Goal: Information Seeking & Learning: Learn about a topic

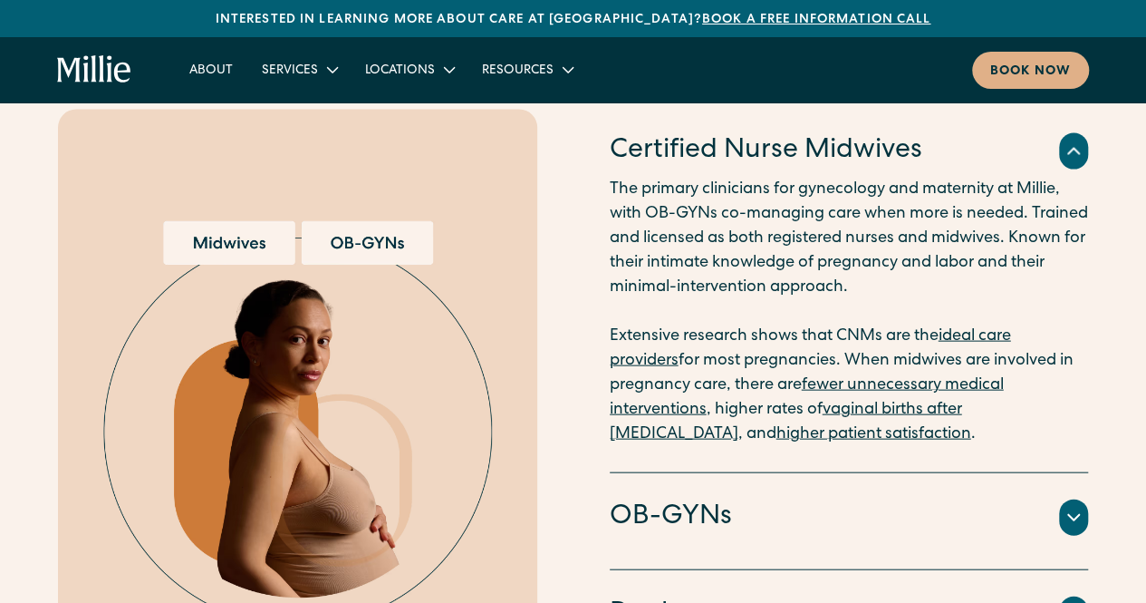
scroll to position [2084, 0]
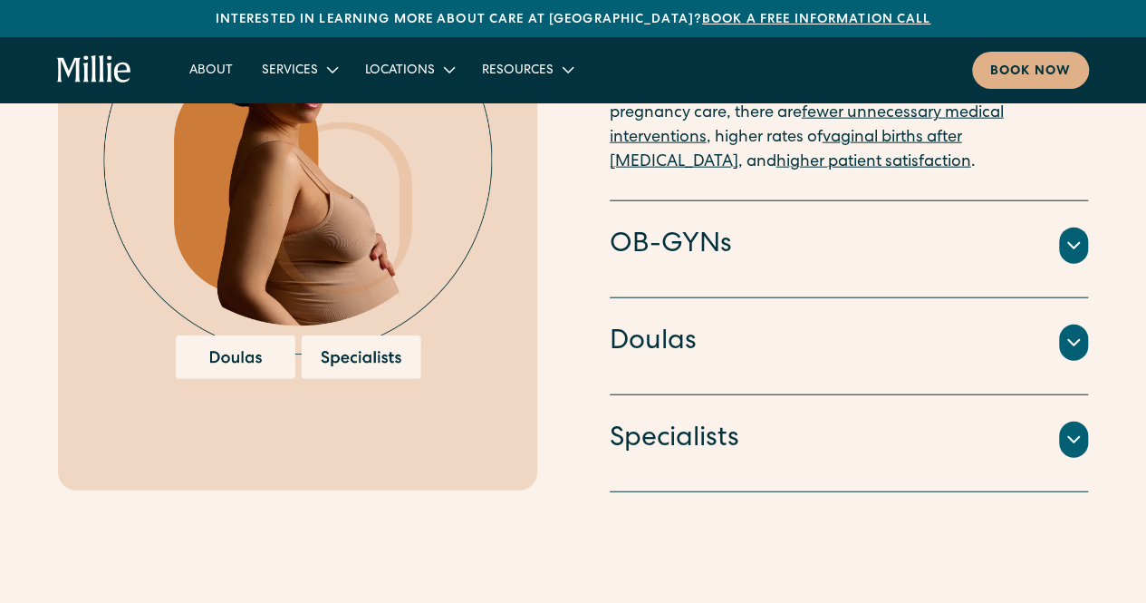
click at [1079, 237] on icon at bounding box center [1074, 246] width 22 height 22
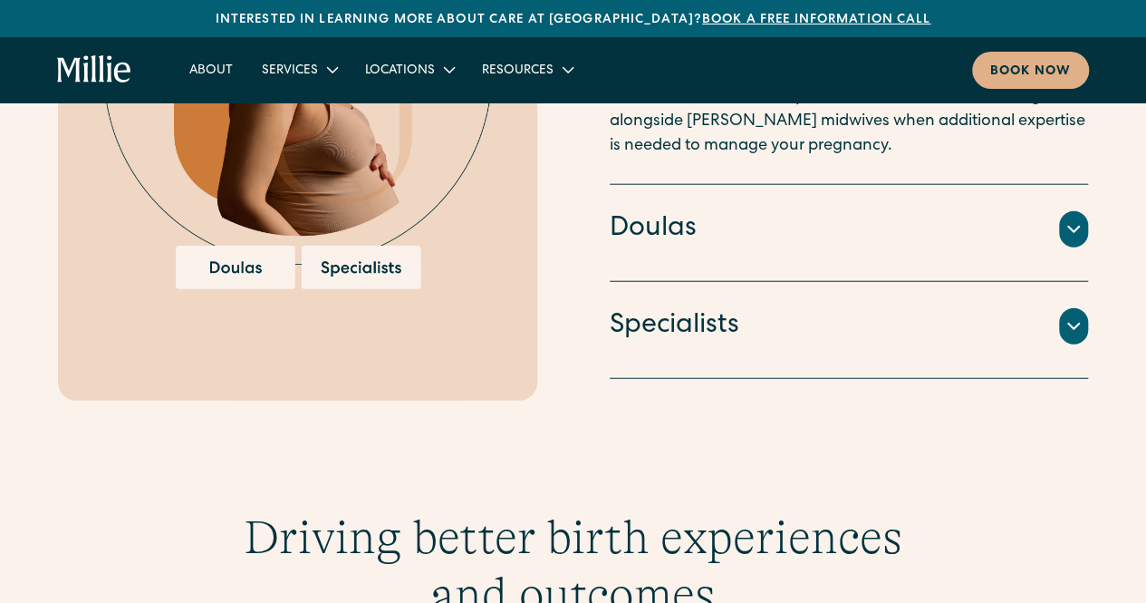
scroll to position [2173, 0]
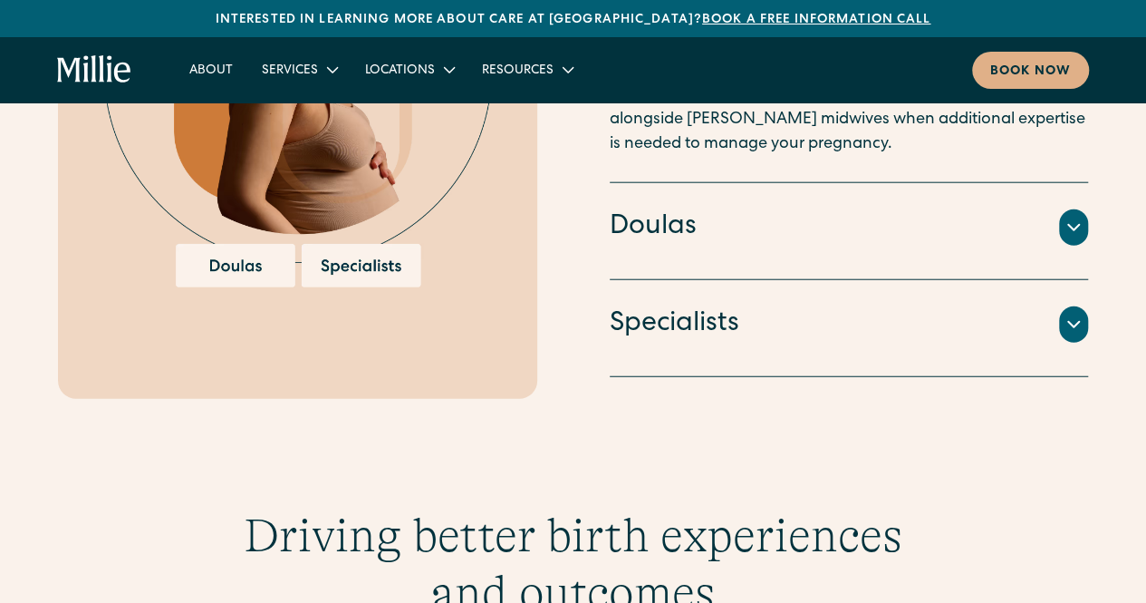
click at [1081, 217] on icon at bounding box center [1074, 228] width 22 height 22
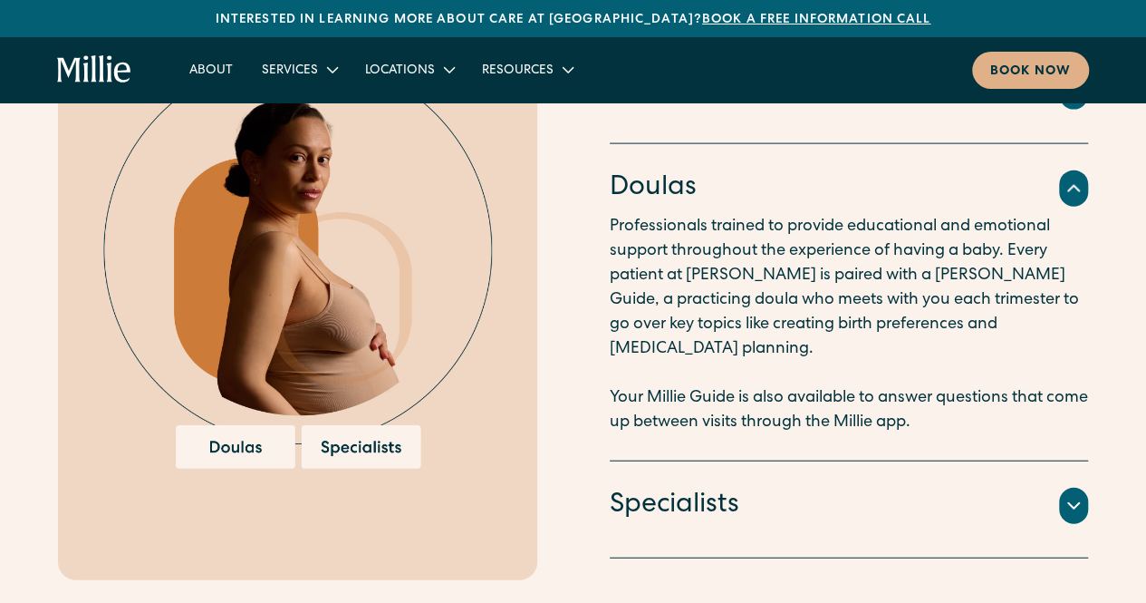
scroll to position [2082, 0]
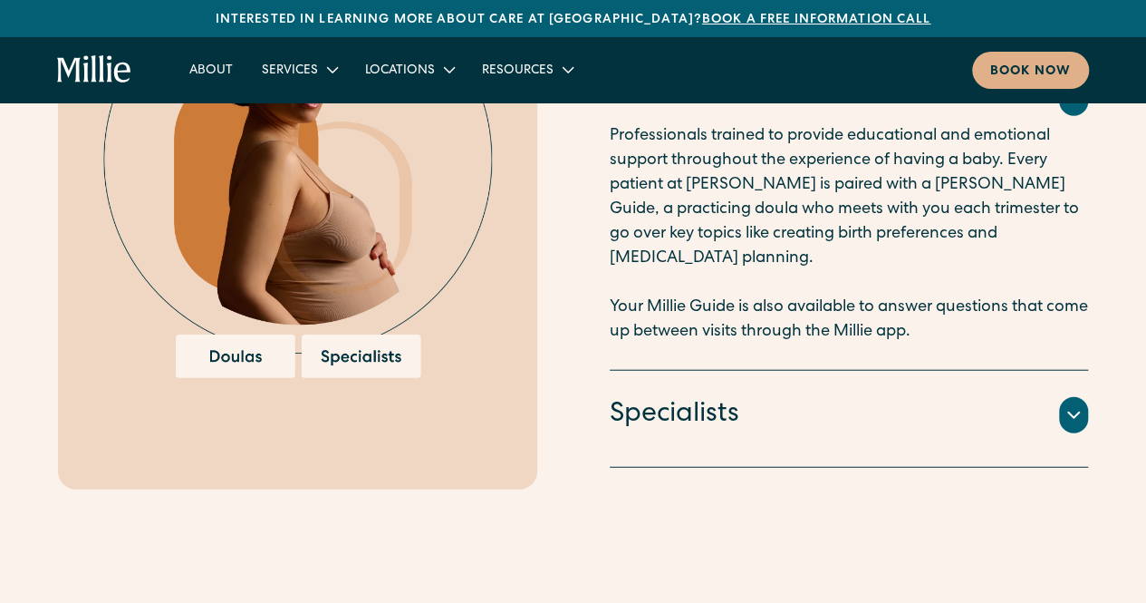
click at [1085, 397] on div at bounding box center [1073, 415] width 29 height 36
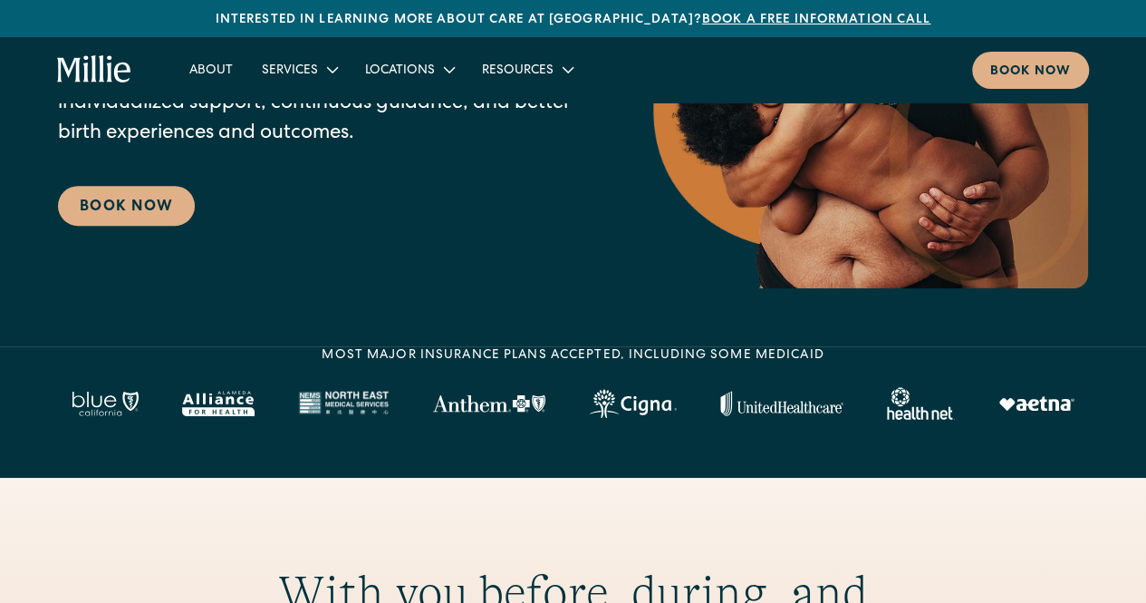
scroll to position [0, 0]
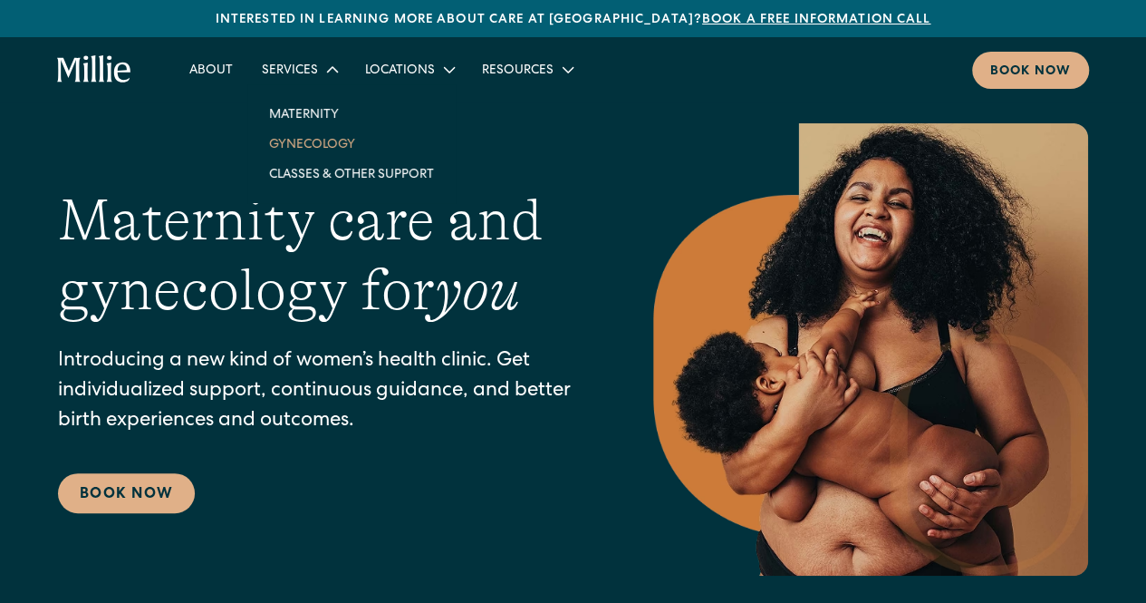
click at [299, 140] on link "Gynecology" at bounding box center [352, 144] width 194 height 30
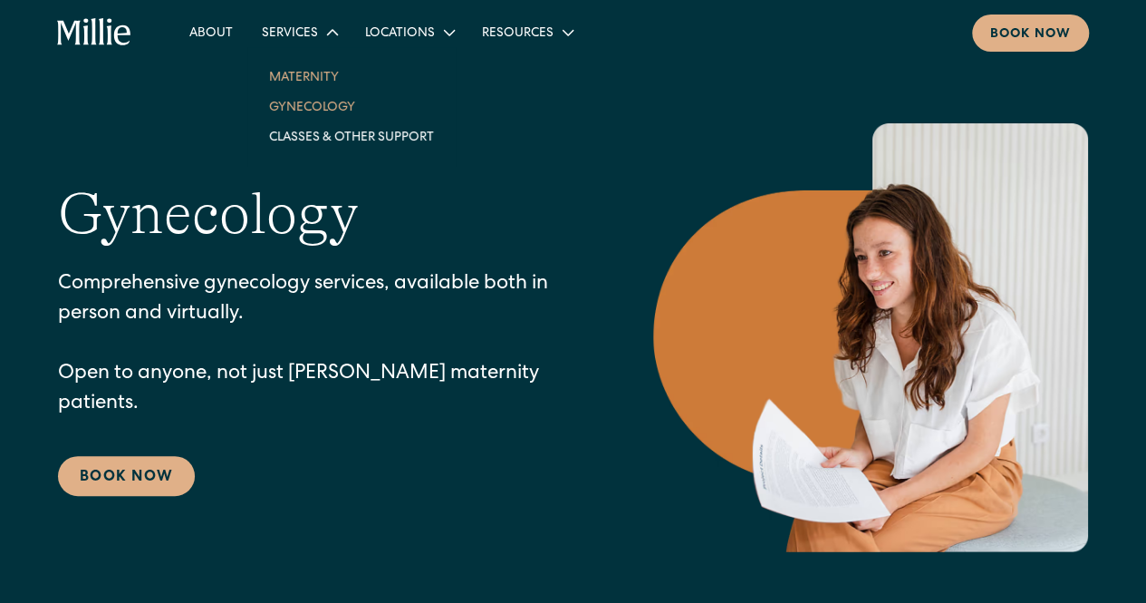
click at [301, 73] on link "Maternity" at bounding box center [352, 77] width 194 height 30
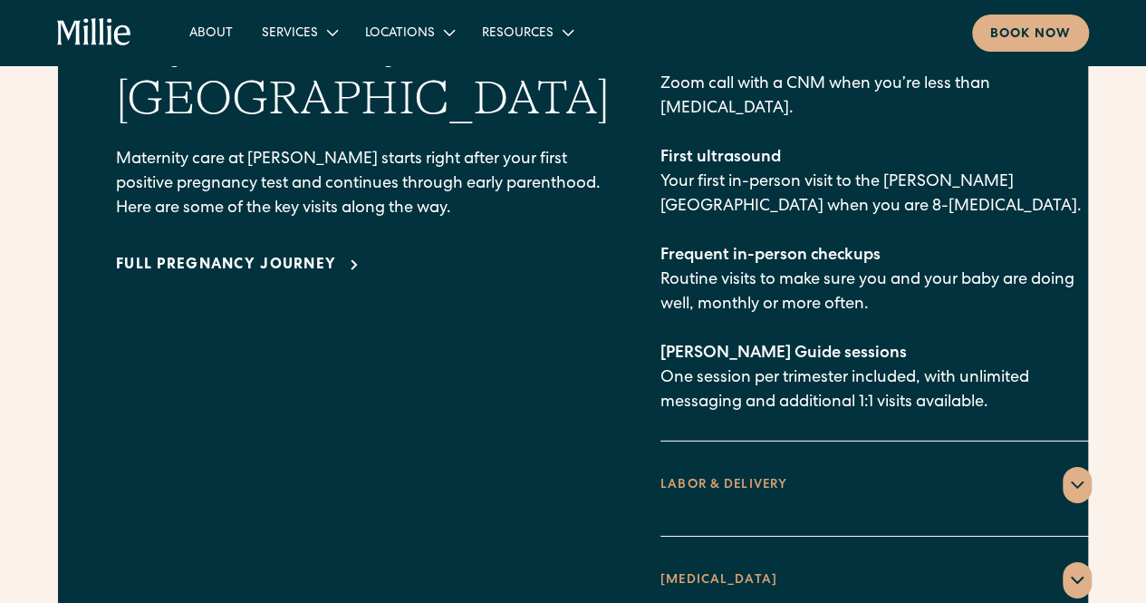
scroll to position [2899, 0]
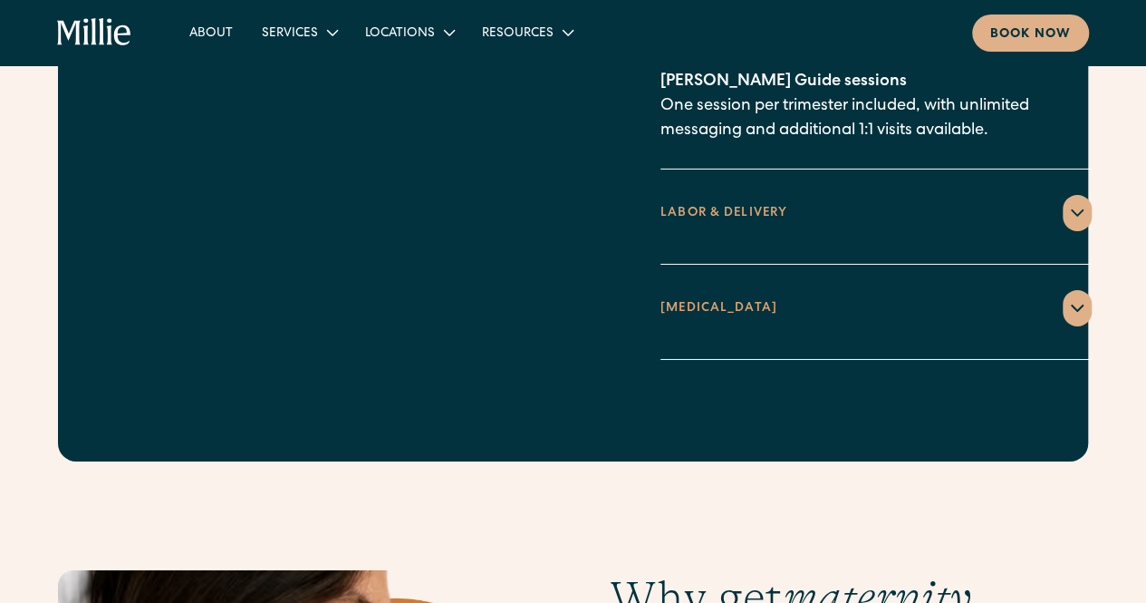
click at [997, 195] on div "LABOR & DELIVERY" at bounding box center [876, 213] width 431 height 36
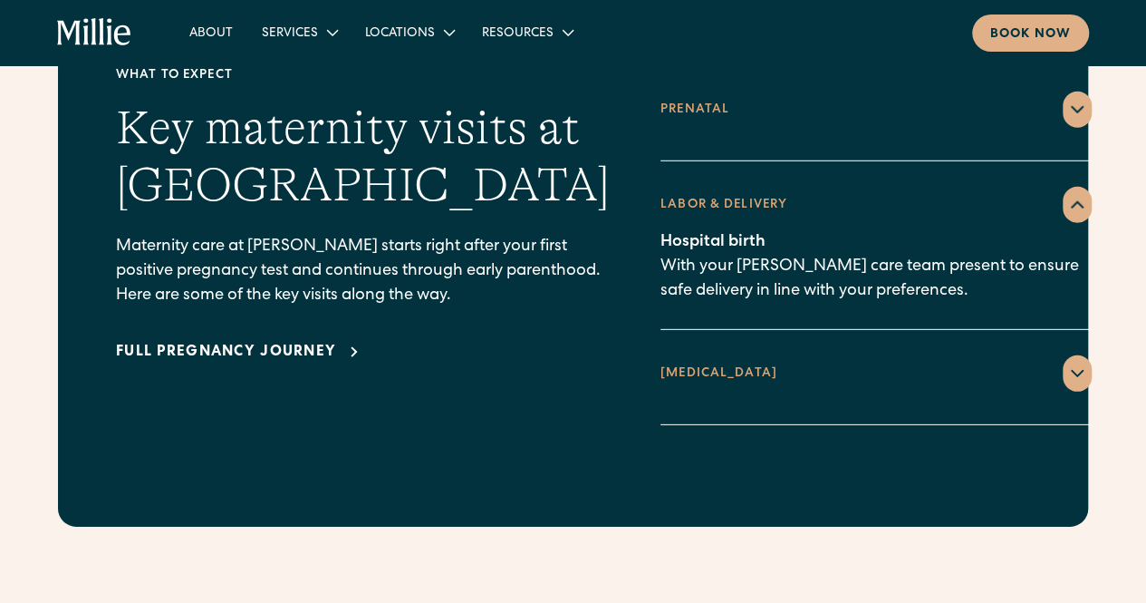
scroll to position [2537, 0]
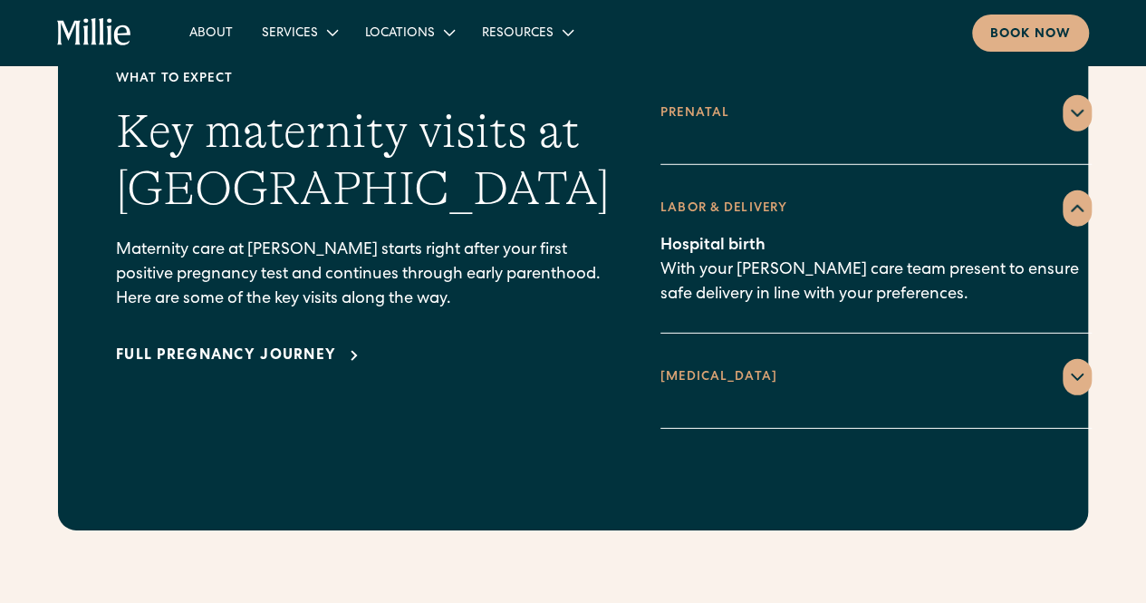
click at [1066, 366] on icon at bounding box center [1077, 377] width 22 height 22
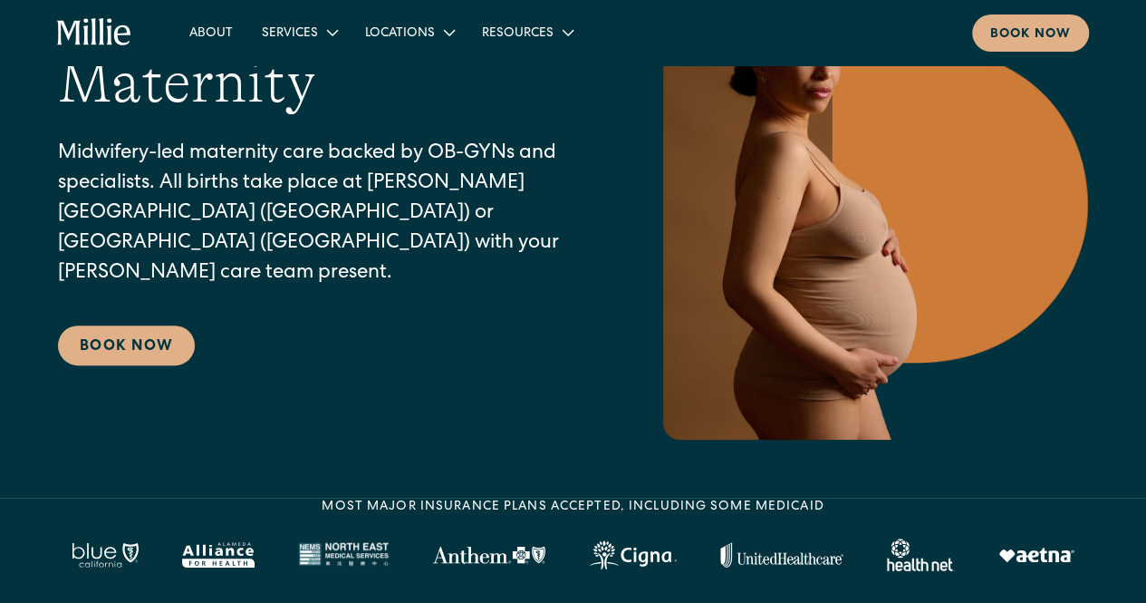
scroll to position [0, 0]
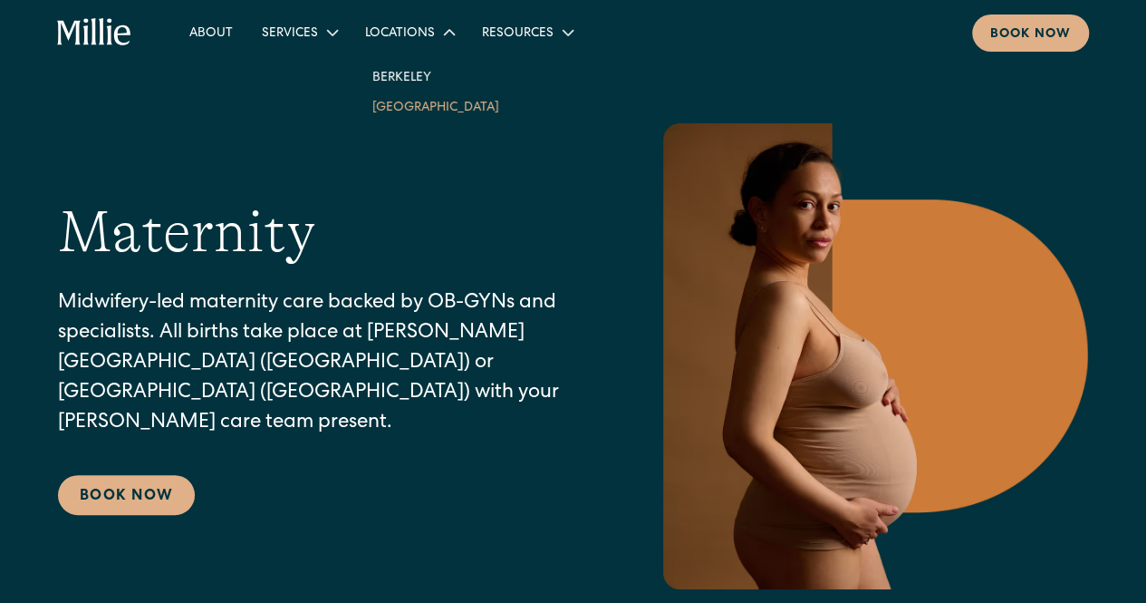
click at [404, 105] on link "[GEOGRAPHIC_DATA]" at bounding box center [436, 107] width 156 height 30
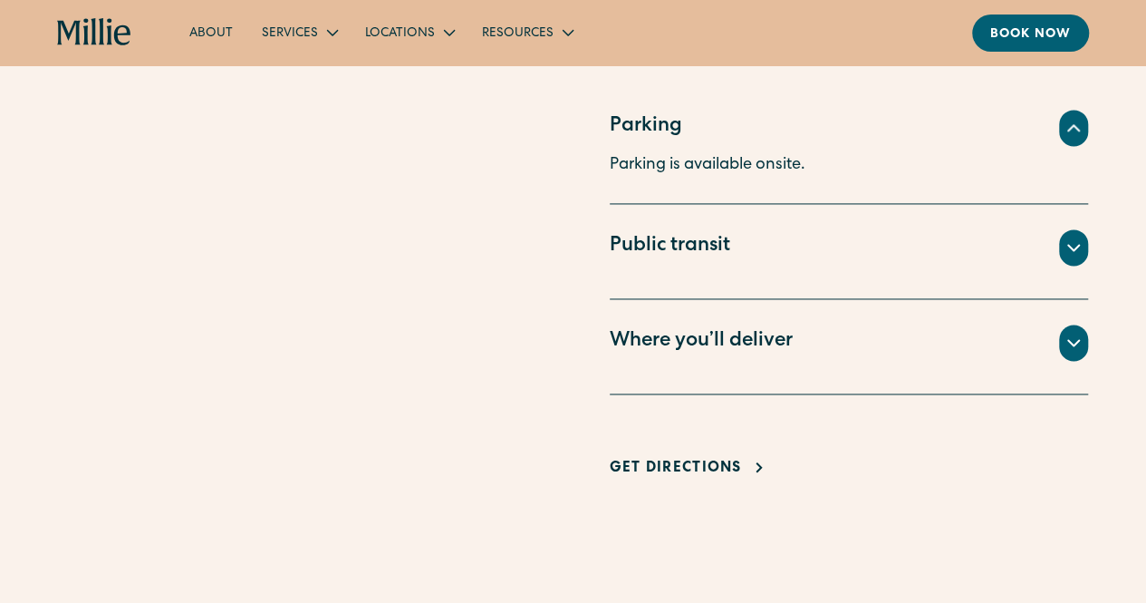
scroll to position [1268, 0]
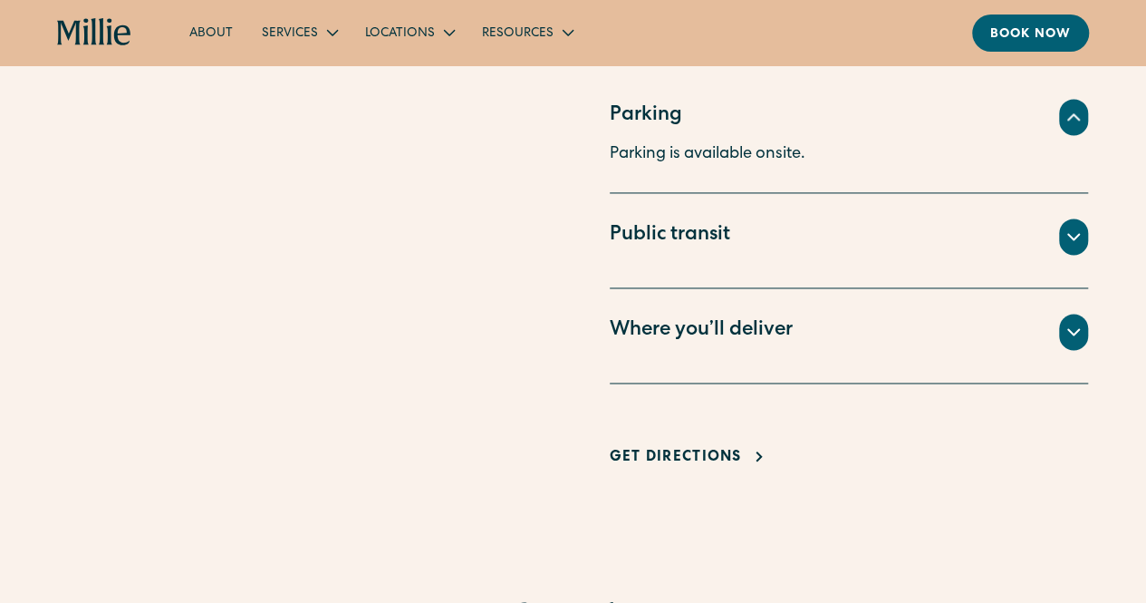
click at [791, 317] on div "Where you’ll deliver" at bounding box center [849, 331] width 479 height 36
